Goal: Transaction & Acquisition: Purchase product/service

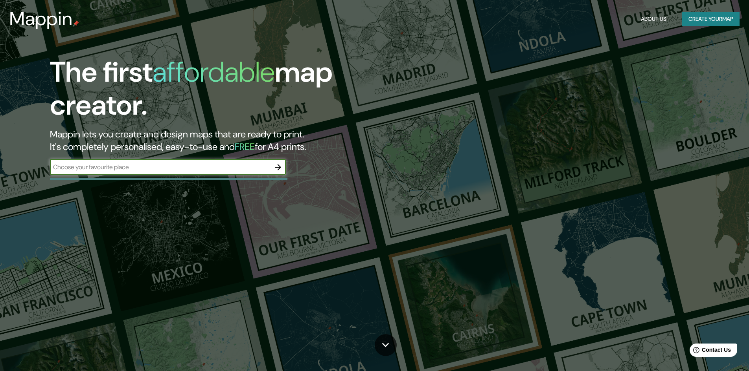
click at [723, 19] on button "Create your map" at bounding box center [710, 19] width 57 height 15
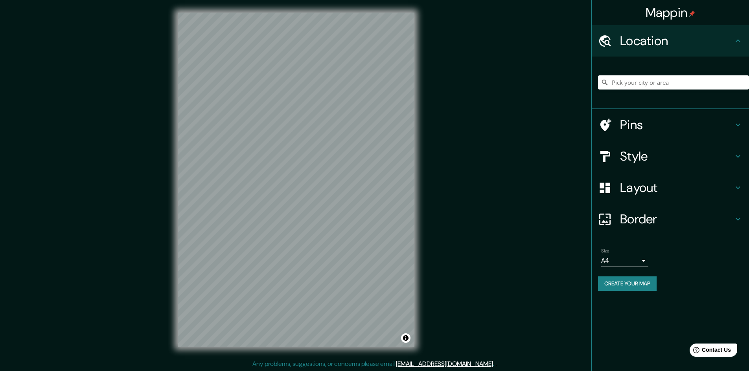
click at [695, 49] on h4 "Location" at bounding box center [676, 41] width 113 height 16
click at [660, 90] on input "Pick your city or area" at bounding box center [673, 82] width 151 height 14
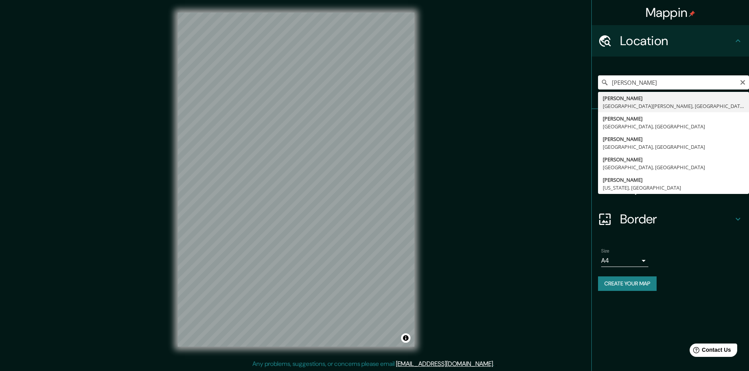
type input "Pérez Zeledón, Provincia de San José, Costa Rica"
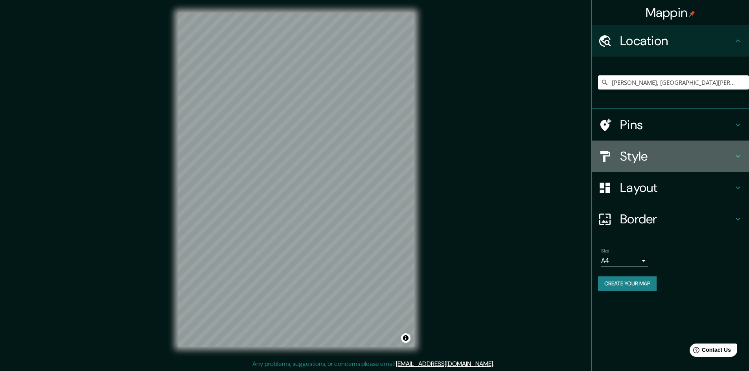
click at [710, 164] on h4 "Style" at bounding box center [676, 157] width 113 height 16
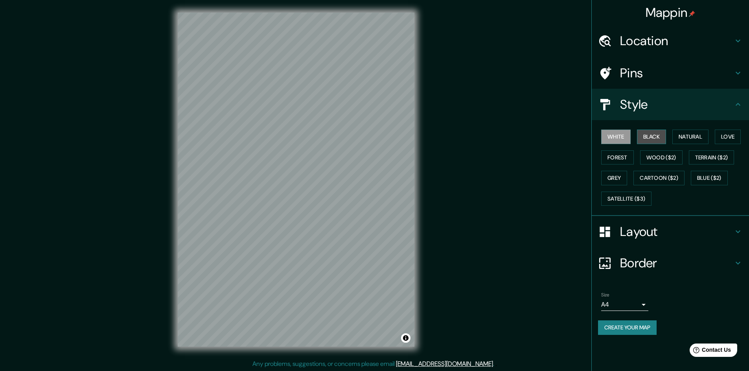
click at [658, 144] on button "Black" at bounding box center [651, 137] width 29 height 15
click at [619, 144] on button "White" at bounding box center [615, 137] width 29 height 15
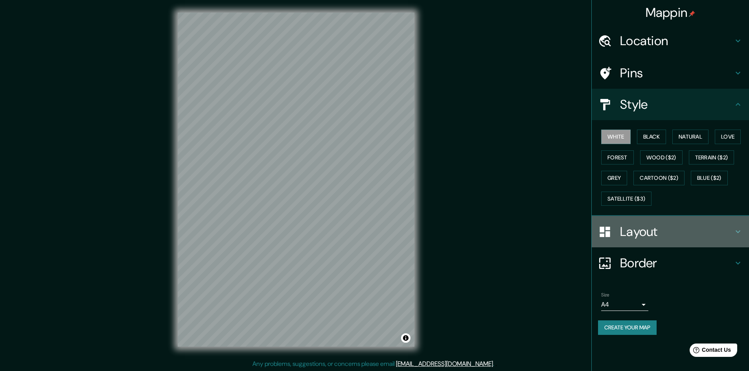
click at [668, 240] on h4 "Layout" at bounding box center [676, 232] width 113 height 16
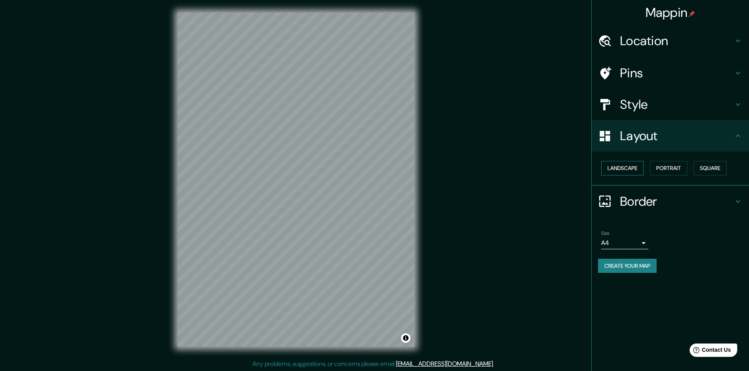
click at [635, 176] on button "Landscape" at bounding box center [622, 168] width 42 height 15
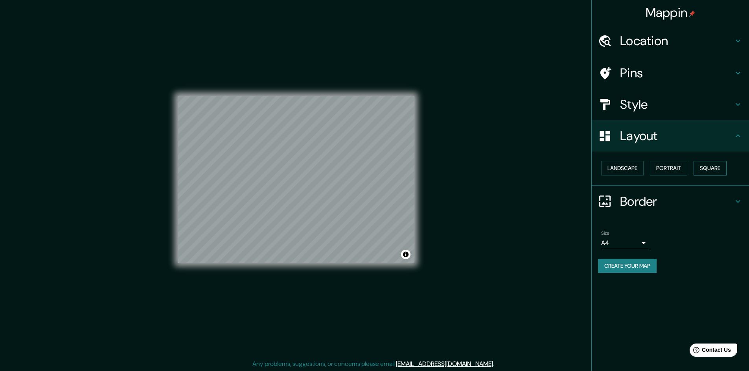
click at [693, 176] on button "Square" at bounding box center [709, 168] width 33 height 15
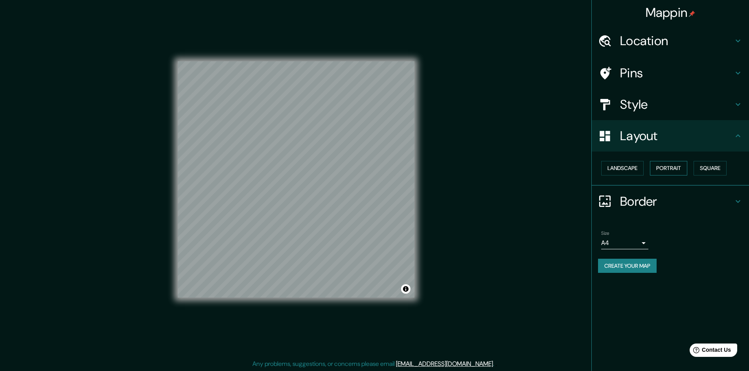
click at [676, 176] on button "Portrait" at bounding box center [668, 168] width 37 height 15
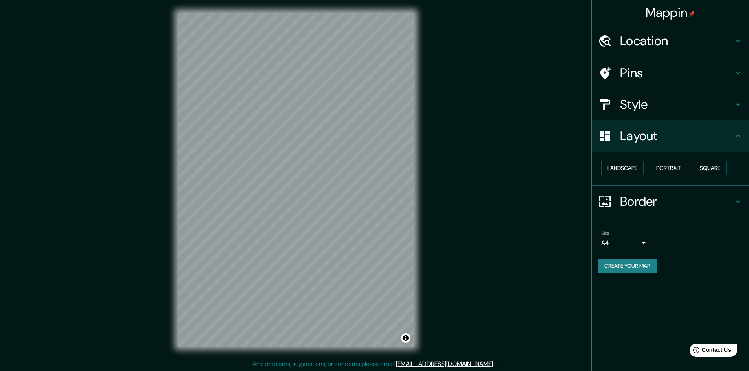
click at [706, 144] on h4 "Layout" at bounding box center [676, 136] width 113 height 16
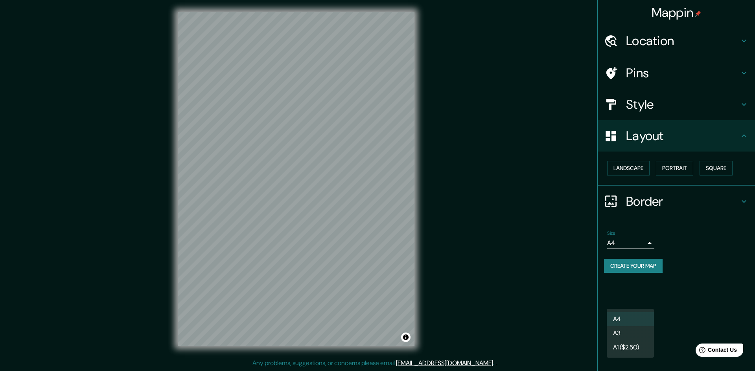
click at [639, 305] on body "Mappin Location Pérez Zeledón, Provincia de San José, Costa Rica Pins Style Lay…" at bounding box center [377, 184] width 755 height 371
click at [725, 310] on div at bounding box center [377, 185] width 755 height 371
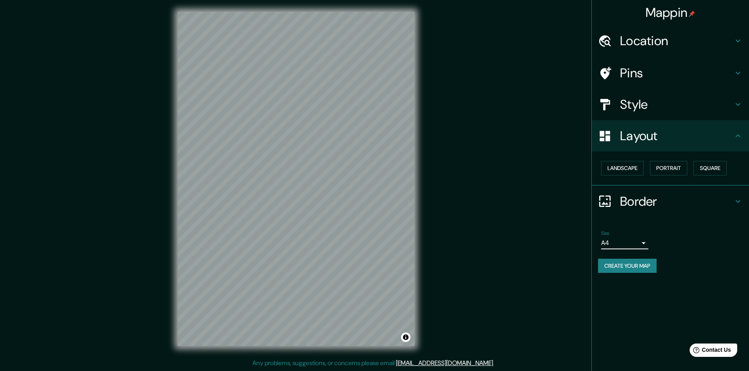
click at [656, 274] on button "Create your map" at bounding box center [627, 266] width 59 height 15
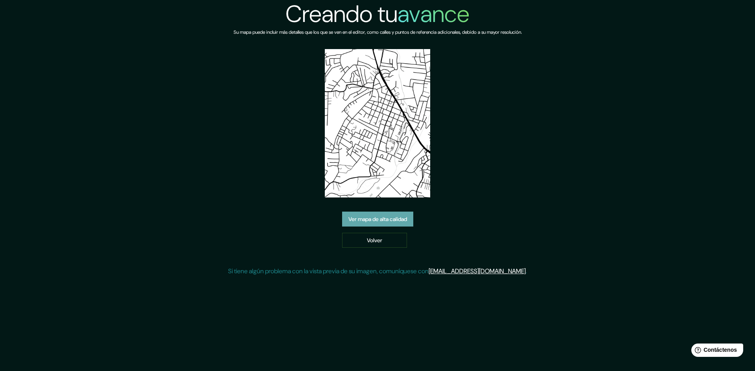
click at [407, 223] on font "Ver mapa de alta calidad" at bounding box center [377, 219] width 59 height 7
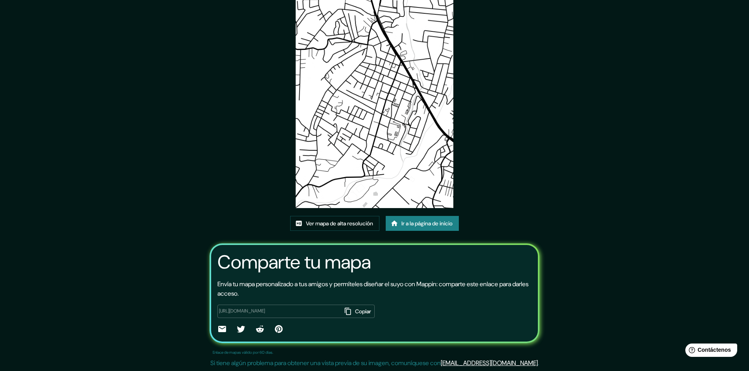
scroll to position [88, 0]
click at [411, 138] on img at bounding box center [375, 96] width 158 height 223
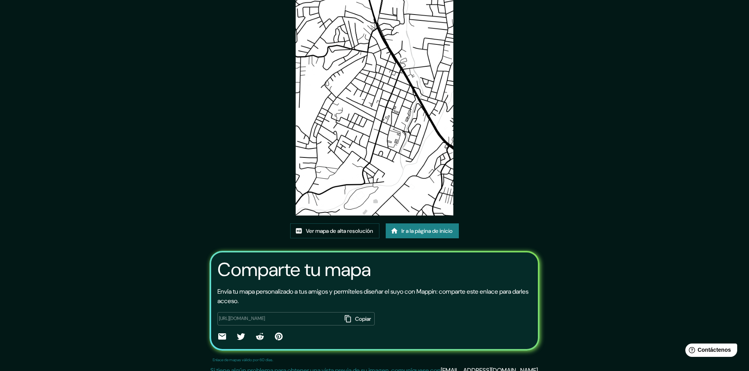
scroll to position [0, 0]
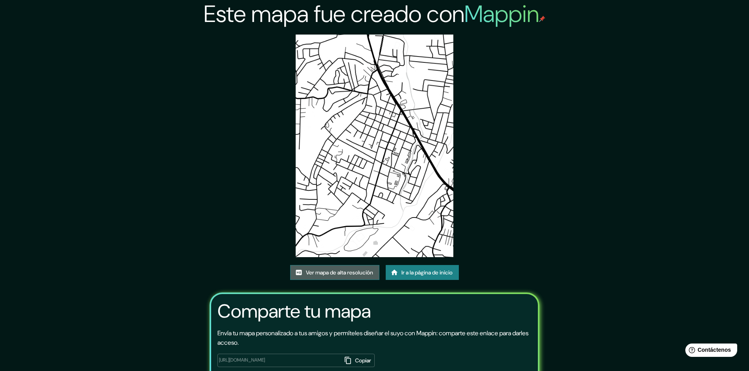
click at [373, 276] on font "Ver mapa de alta resolución" at bounding box center [339, 272] width 67 height 7
